Goal: Task Accomplishment & Management: Manage account settings

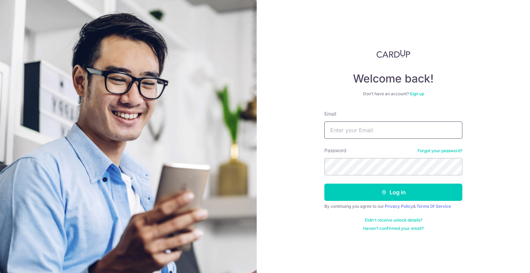
click at [381, 129] on input "Email" at bounding box center [393, 129] width 138 height 17
type input "[EMAIL_ADDRESS][DOMAIN_NAME]"
click at [324, 183] on button "Log in" at bounding box center [393, 191] width 138 height 17
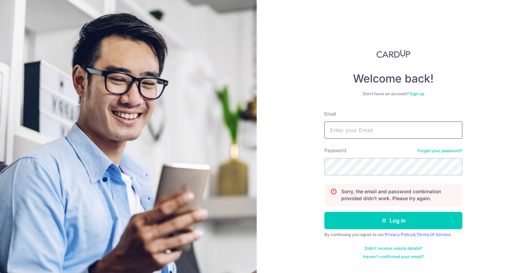
click at [367, 137] on input "Email" at bounding box center [393, 129] width 138 height 17
type input "[EMAIL_ADDRESS][DOMAIN_NAME]"
click at [324, 212] on button "Log in" at bounding box center [393, 220] width 138 height 17
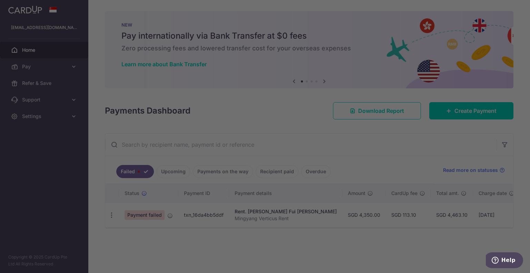
click at [112, 212] on div at bounding box center [267, 137] width 535 height 275
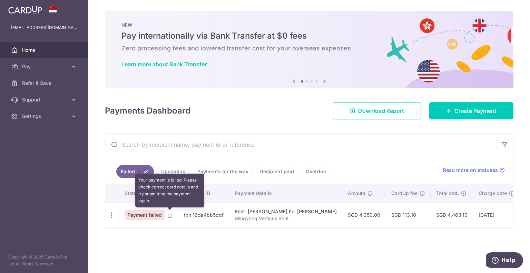
click at [171, 215] on icon at bounding box center [170, 216] width 6 height 6
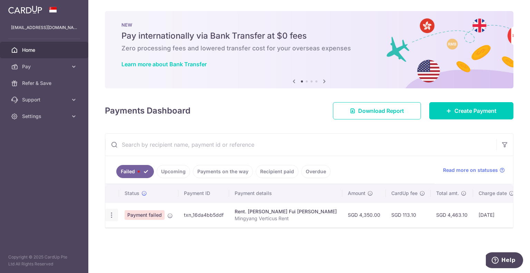
click at [112, 217] on icon "button" at bounding box center [111, 214] width 7 height 7
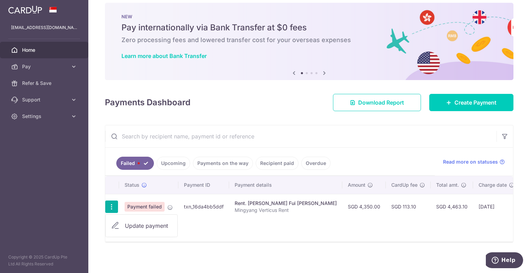
scroll to position [13, 0]
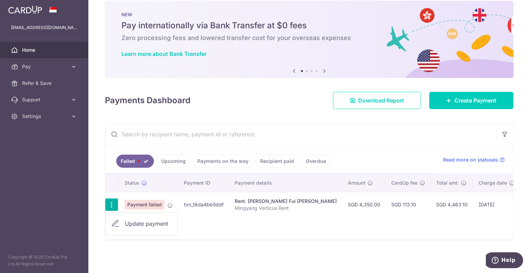
click at [150, 221] on span "Update payment" at bounding box center [148, 223] width 47 height 8
radio input "true"
type input "4,350.00"
type input "Mingyang Verticus Rent"
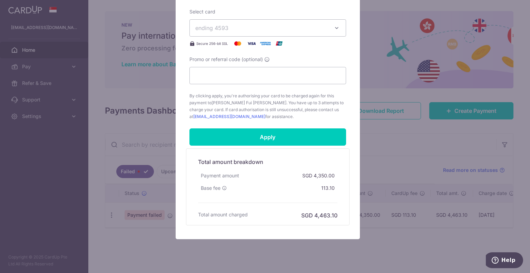
scroll to position [276, 0]
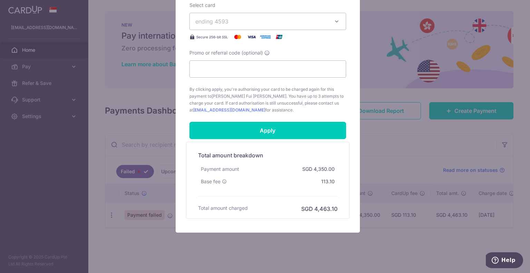
click at [300, 140] on form "By clicking apply, you will make changes to all payments to Wong Fui Chong sche…" at bounding box center [267, 10] width 157 height 417
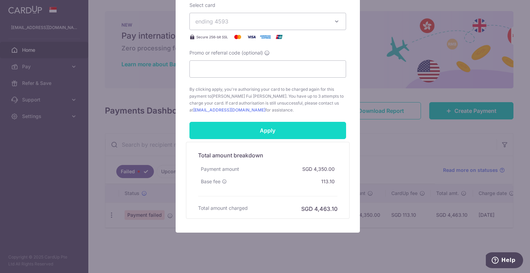
click at [299, 134] on input "Apply" at bounding box center [267, 130] width 157 height 17
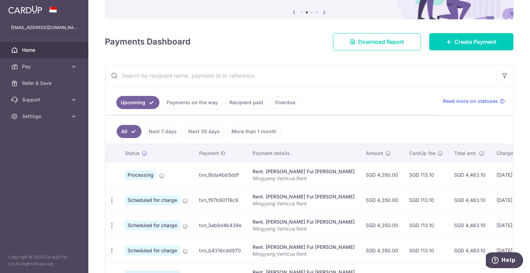
click at [317, 85] on input "text" at bounding box center [300, 75] width 391 height 22
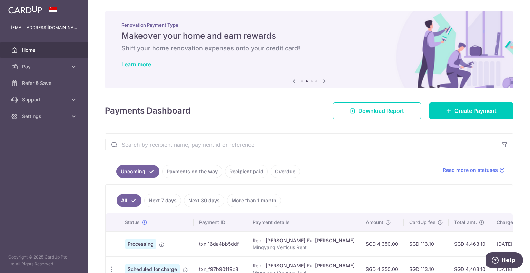
click at [187, 164] on ul "Upcoming Payments on the way Recipient paid Overdue" at bounding box center [269, 170] width 329 height 28
click at [193, 173] on link "Payments on the way" at bounding box center [192, 171] width 60 height 13
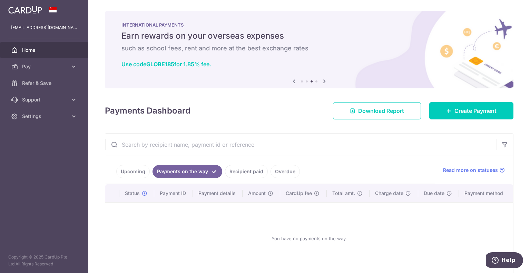
click at [242, 171] on link "Recipient paid" at bounding box center [246, 171] width 43 height 13
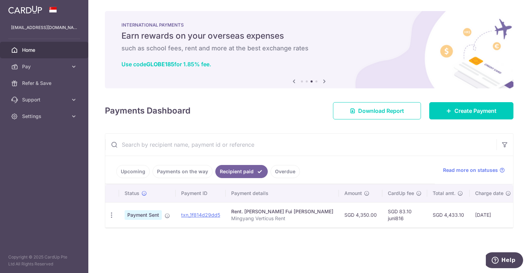
click at [277, 168] on link "Overdue" at bounding box center [284, 171] width 29 height 13
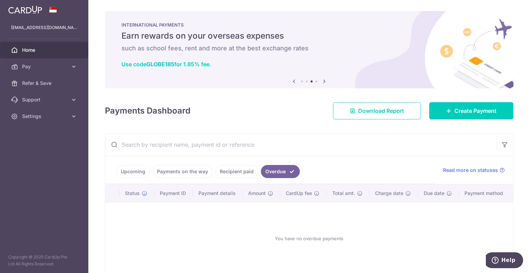
click at [237, 170] on link "Recipient paid" at bounding box center [236, 171] width 43 height 13
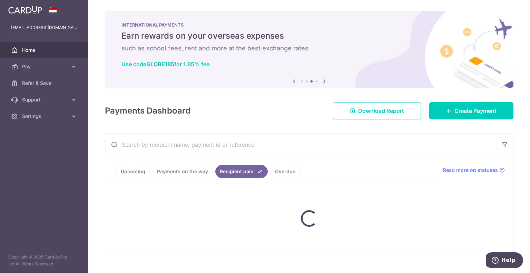
click at [188, 173] on link "Payments on the way" at bounding box center [182, 171] width 60 height 13
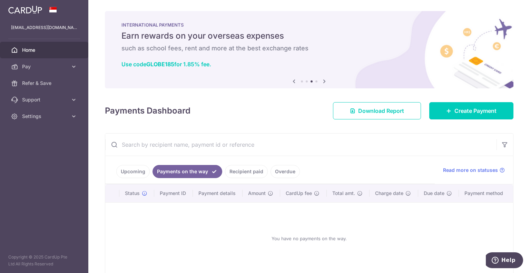
click at [131, 172] on link "Upcoming" at bounding box center [132, 171] width 33 height 13
